Goal: Information Seeking & Learning: Learn about a topic

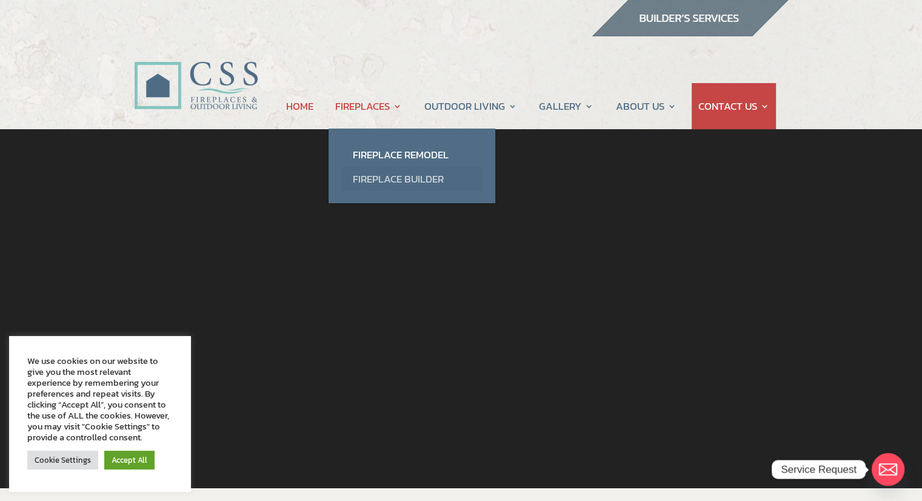
click at [397, 182] on link "Fireplace Builder" at bounding box center [412, 179] width 142 height 24
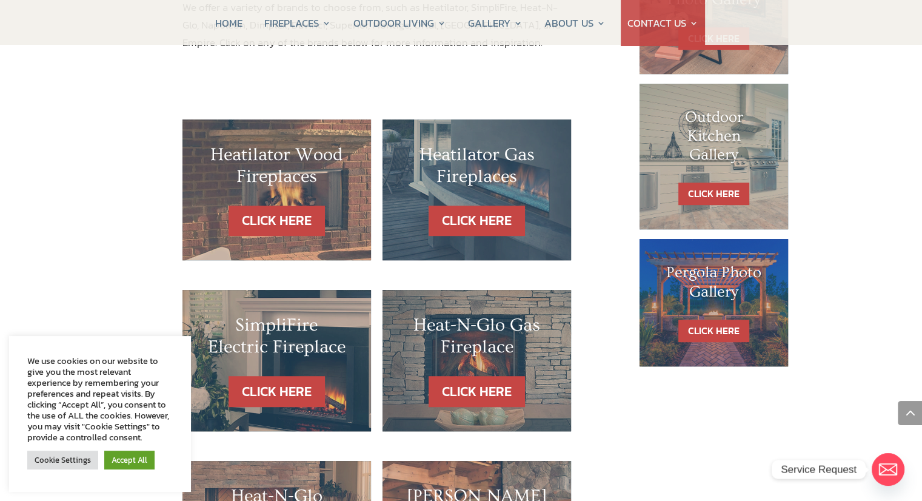
scroll to position [686, 0]
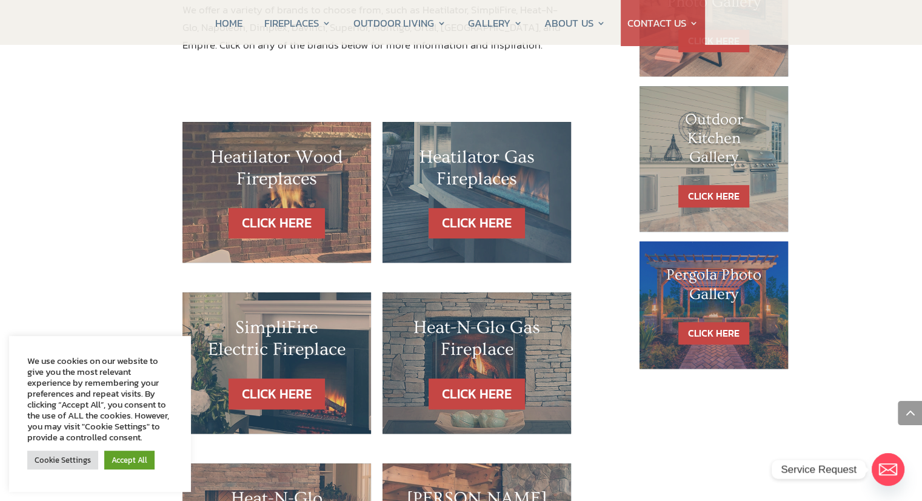
click at [466, 345] on h2 "Heat-N-Glo Gas Fireplace" at bounding box center [477, 341] width 140 height 50
click at [467, 378] on link "CLICK HERE" at bounding box center [476, 393] width 105 height 31
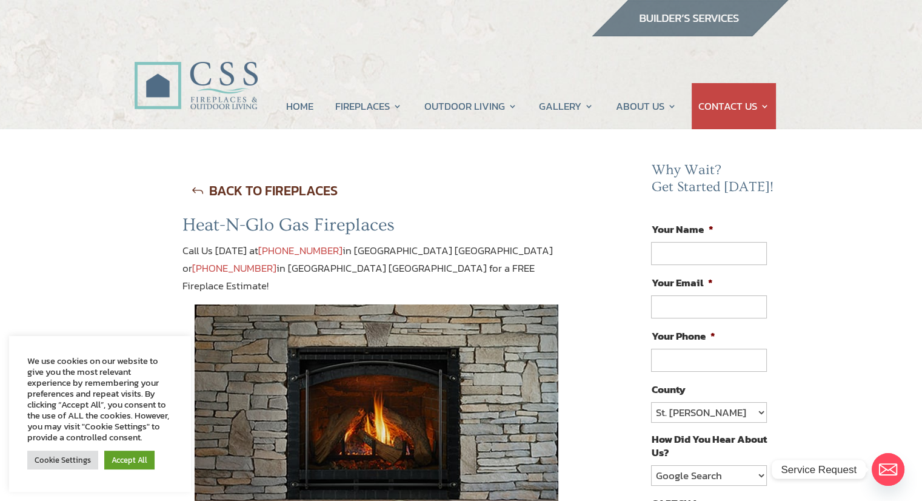
click at [555, 233] on h2 "Heat-N-Glo Gas Fireplaces" at bounding box center [376, 228] width 389 height 28
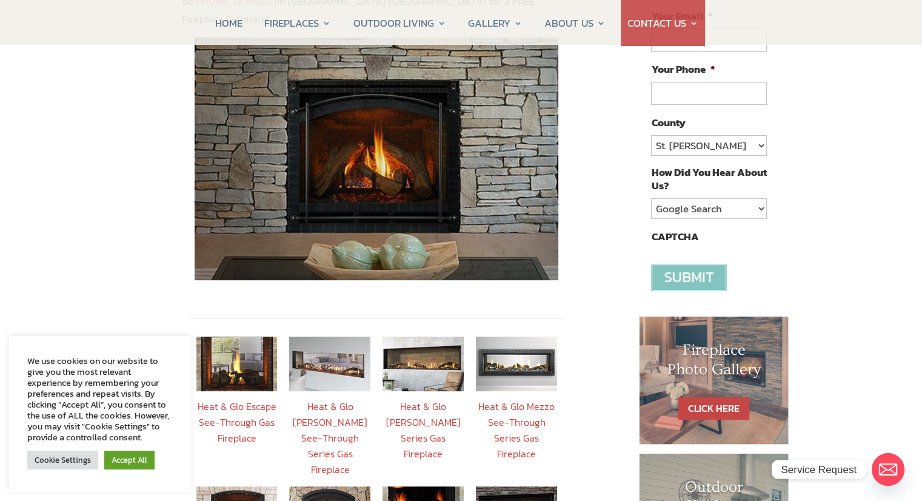
scroll to position [242, 0]
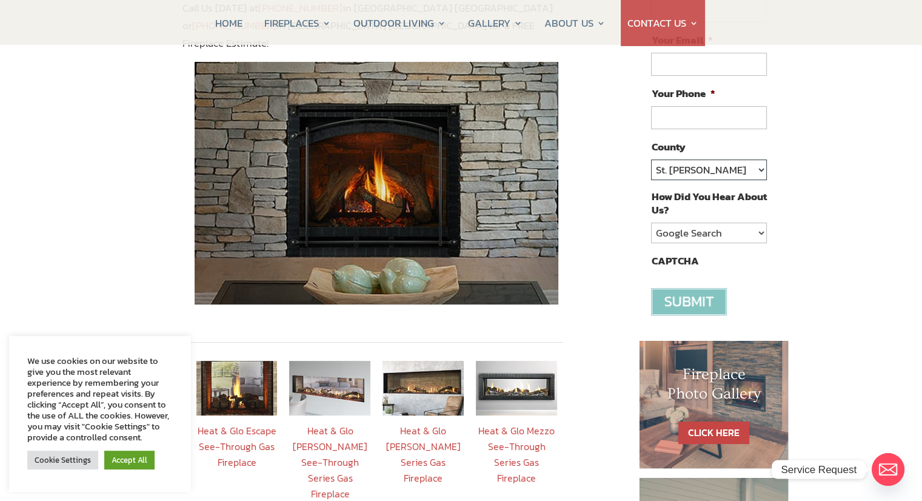
click at [760, 165] on select "St. Johns Clay Volusia Flagler Duval Nassau Other" at bounding box center [708, 169] width 115 height 21
select select "Volusia"
click at [651, 159] on select "St. Johns Clay Volusia Flagler Duval Nassau Other" at bounding box center [708, 169] width 115 height 21
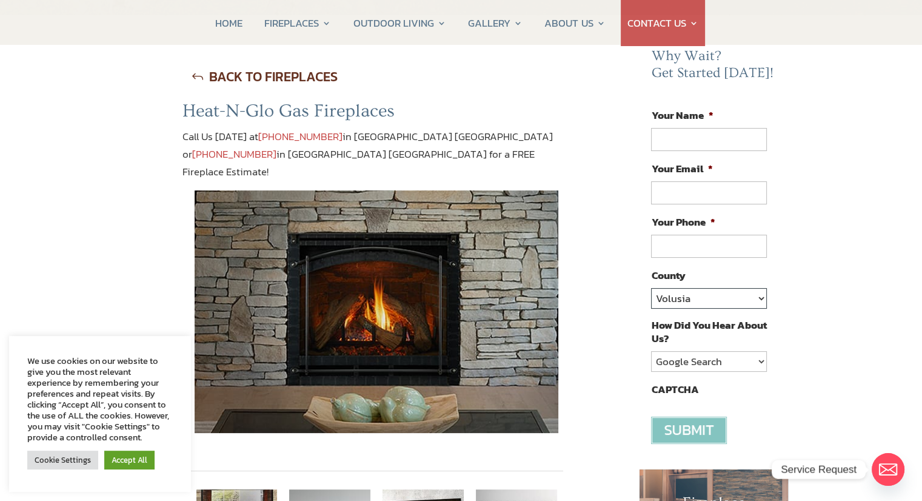
scroll to position [0, 0]
